Goal: Navigation & Orientation: Find specific page/section

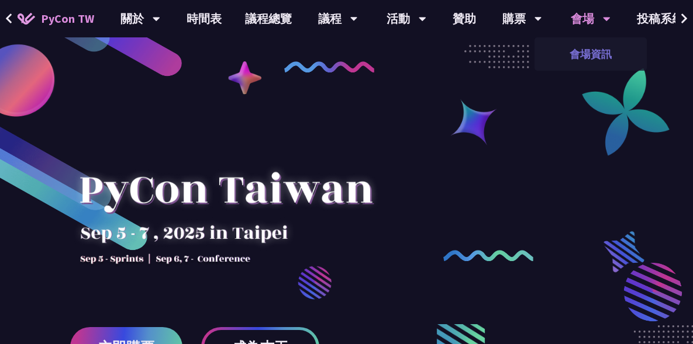
click at [599, 55] on link "會場資訊" at bounding box center [591, 53] width 112 height 27
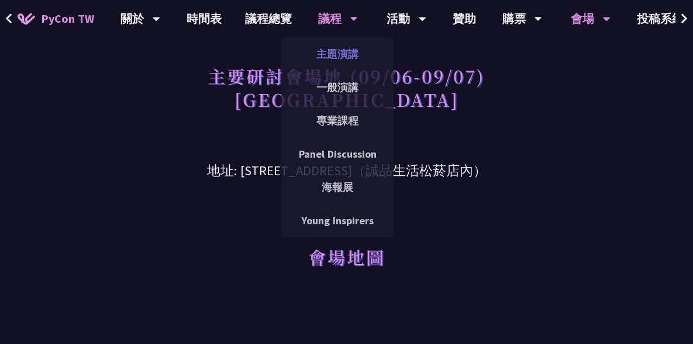
click at [331, 53] on link "主題演講" at bounding box center [337, 53] width 112 height 27
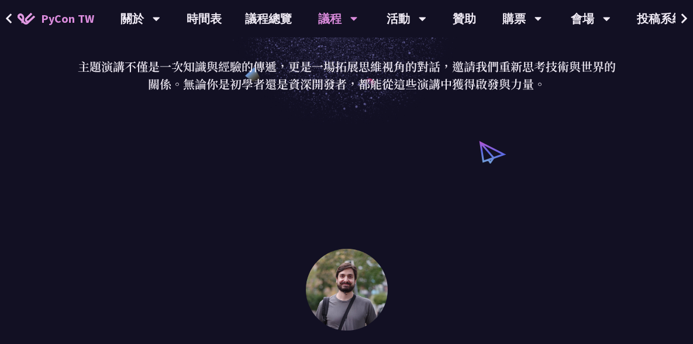
scroll to position [97, 0]
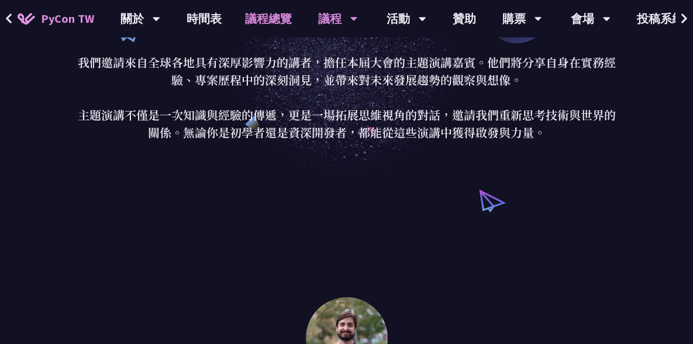
click at [260, 19] on link "議程總覽" at bounding box center [268, 18] width 70 height 37
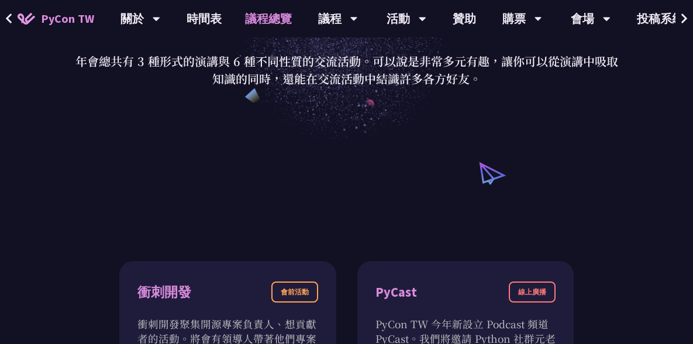
scroll to position [97, 0]
